Goal: Task Accomplishment & Management: Complete application form

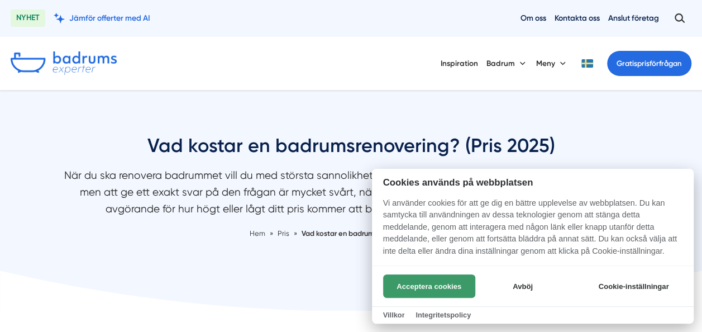
click at [444, 281] on button "Acceptera cookies" at bounding box center [429, 285] width 92 height 23
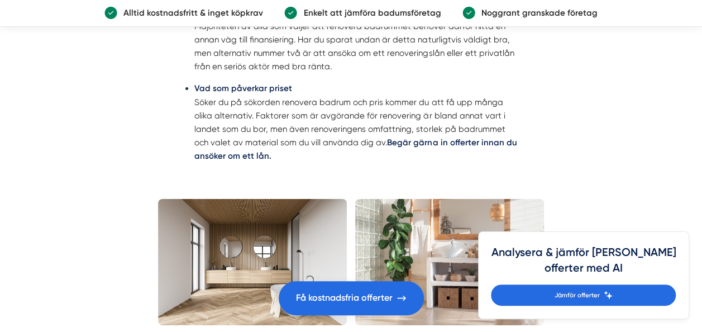
scroll to position [1959, 0]
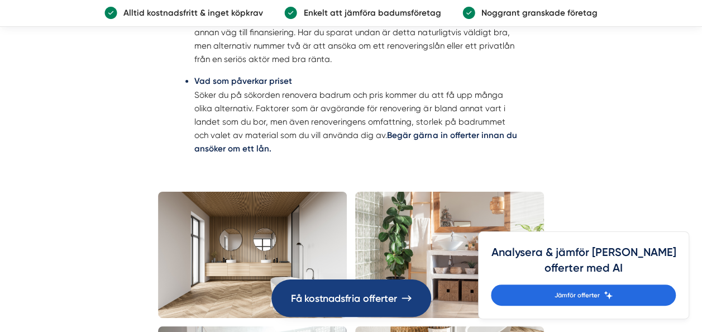
click at [351, 285] on link "Få kostnadsfria offerter" at bounding box center [351, 297] width 160 height 37
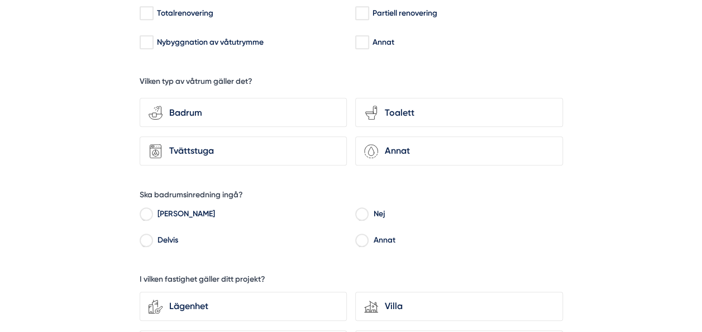
scroll to position [277, 0]
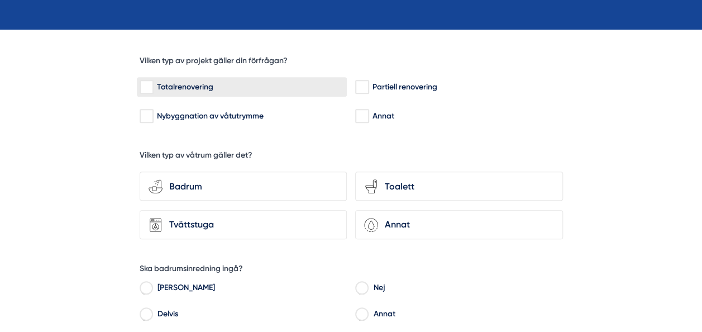
click at [145, 83] on input "Totalrenovering" at bounding box center [146, 87] width 13 height 11
checkbox input "true"
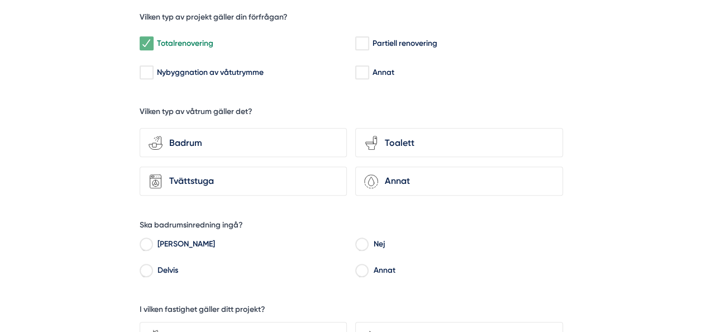
scroll to position [322, 0]
click at [418, 140] on div "Toalett" at bounding box center [465, 142] width 175 height 15
click at [0, 0] on input "toilet-seat Toalett" at bounding box center [0, 0] width 0 height 0
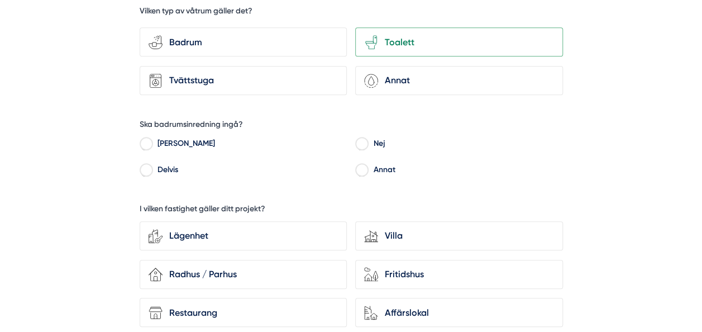
scroll to position [423, 0]
click at [145, 140] on input "[PERSON_NAME]" at bounding box center [146, 144] width 13 height 10
radio input "true"
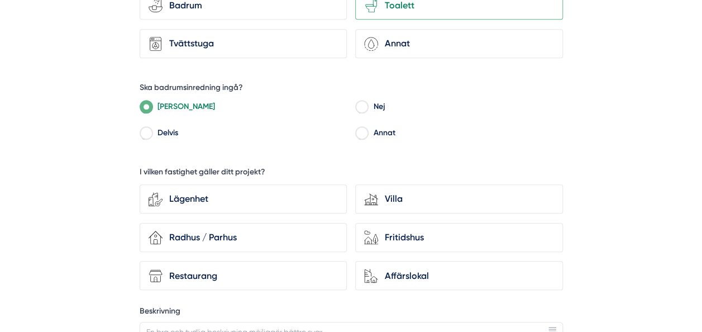
scroll to position [464, 0]
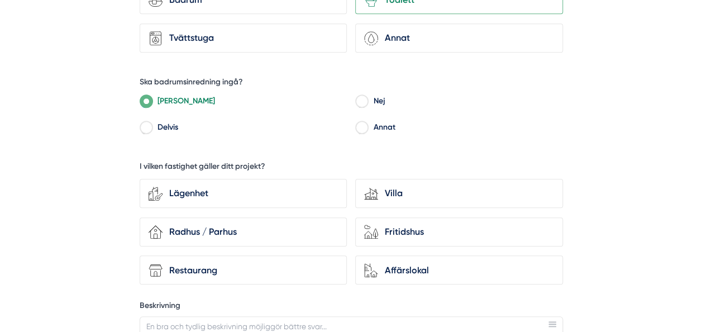
click at [145, 134] on div "Delvis" at bounding box center [243, 129] width 207 height 18
click at [145, 125] on input "Delvis" at bounding box center [146, 129] width 13 height 10
radio input "true"
click at [396, 208] on div "Lägenhet house-modern [GEOGRAPHIC_DATA]-3 Radhus / [GEOGRAPHIC_DATA]-nature Fri…" at bounding box center [351, 230] width 423 height 111
click at [396, 204] on div "house-modern Villa" at bounding box center [458, 193] width 207 height 29
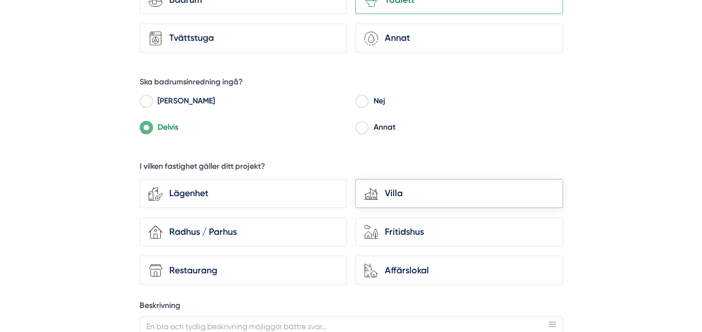
click at [0, 0] on input "house-modern Villa" at bounding box center [0, 0] width 0 height 0
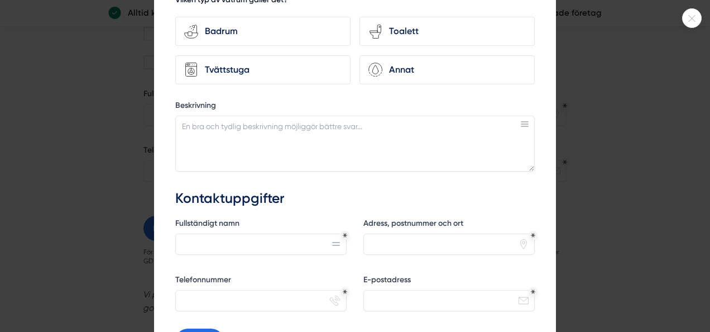
scroll to position [197, 0]
